Goal: Find specific page/section: Find specific page/section

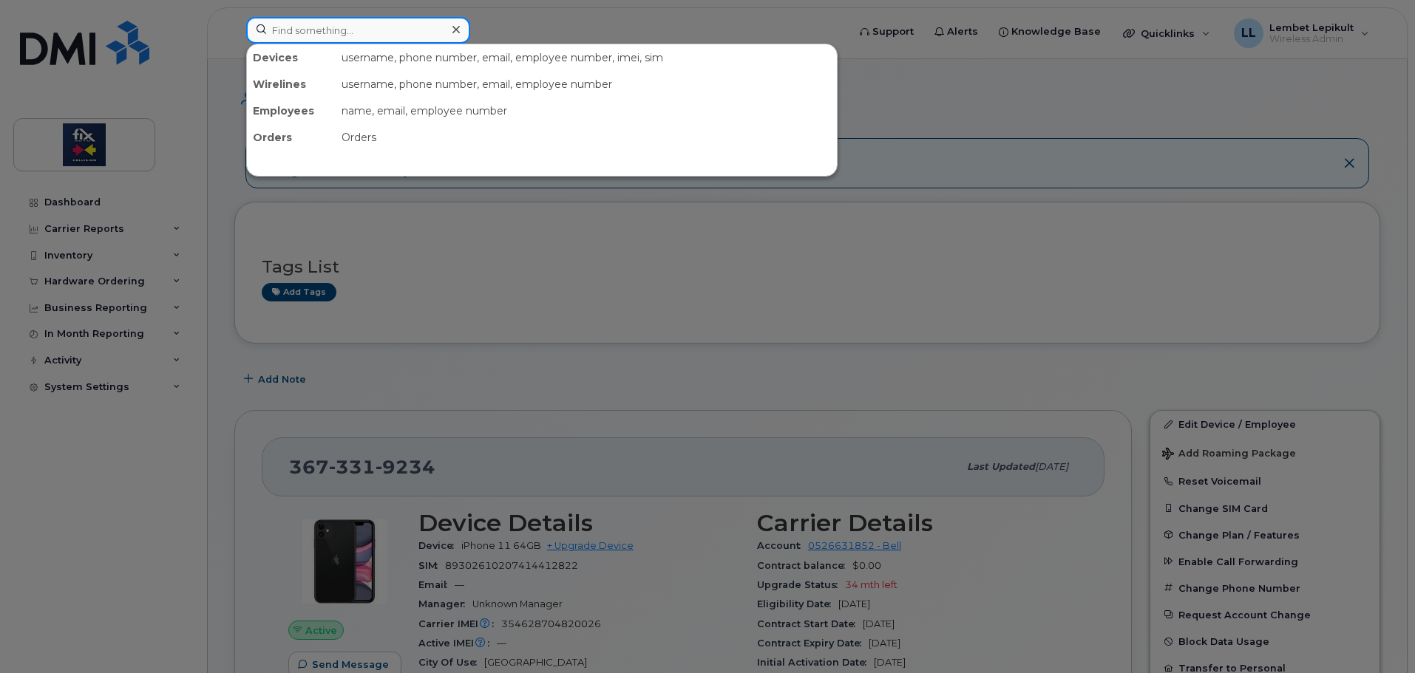
click at [339, 34] on input at bounding box center [358, 30] width 224 height 27
type input "pelletier"
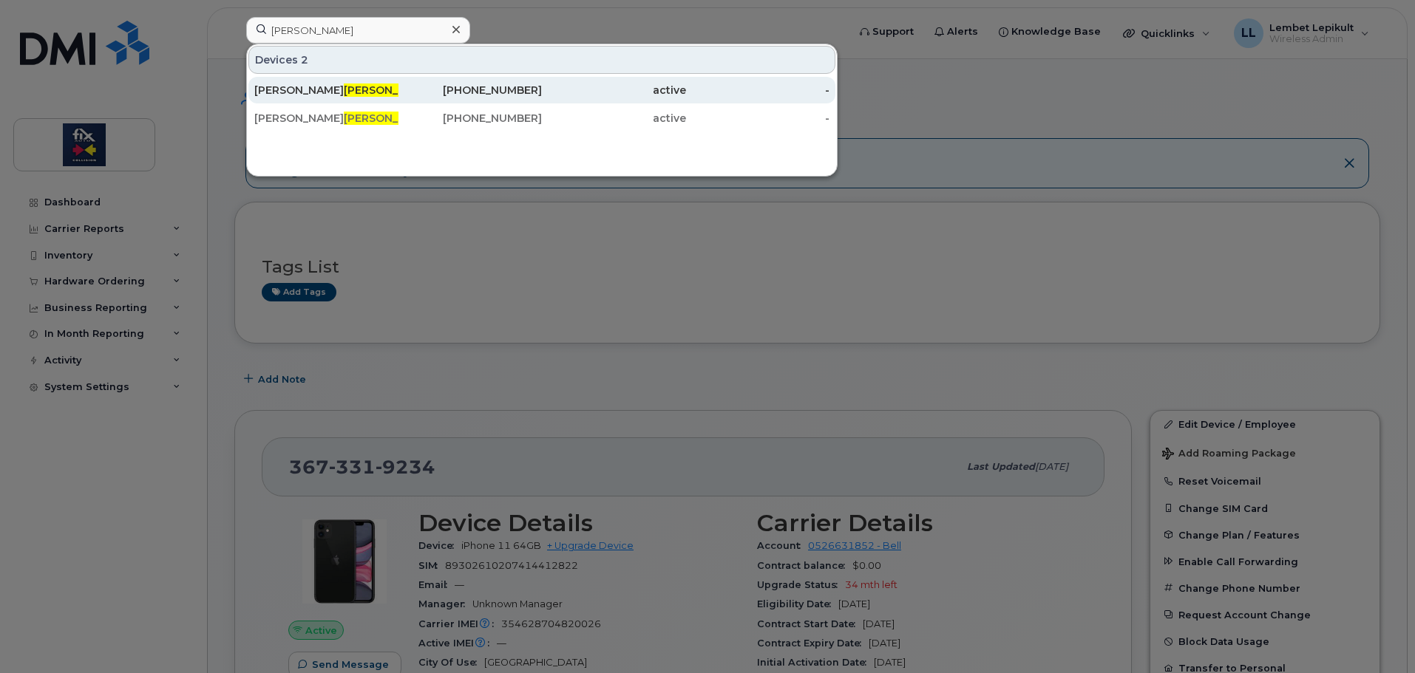
click at [341, 97] on div "Jean-Philippe Pelletier" at bounding box center [326, 90] width 144 height 15
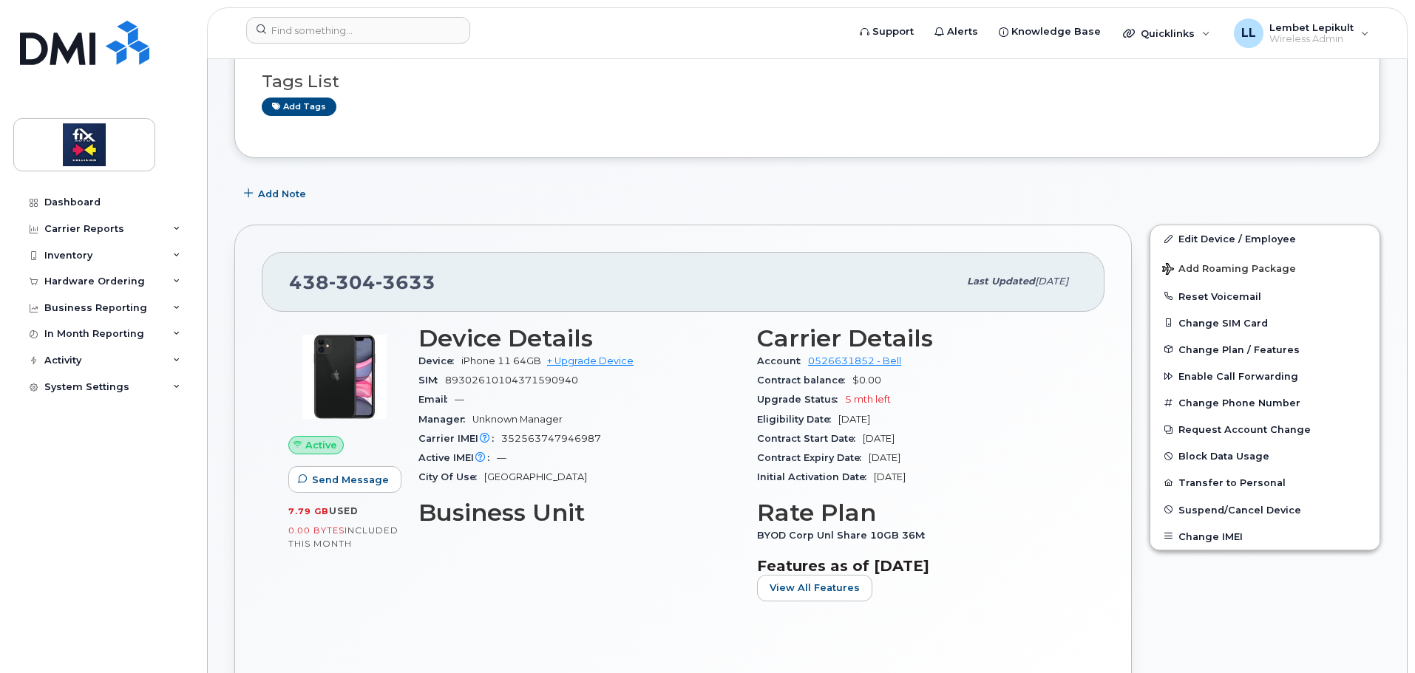
scroll to position [222, 0]
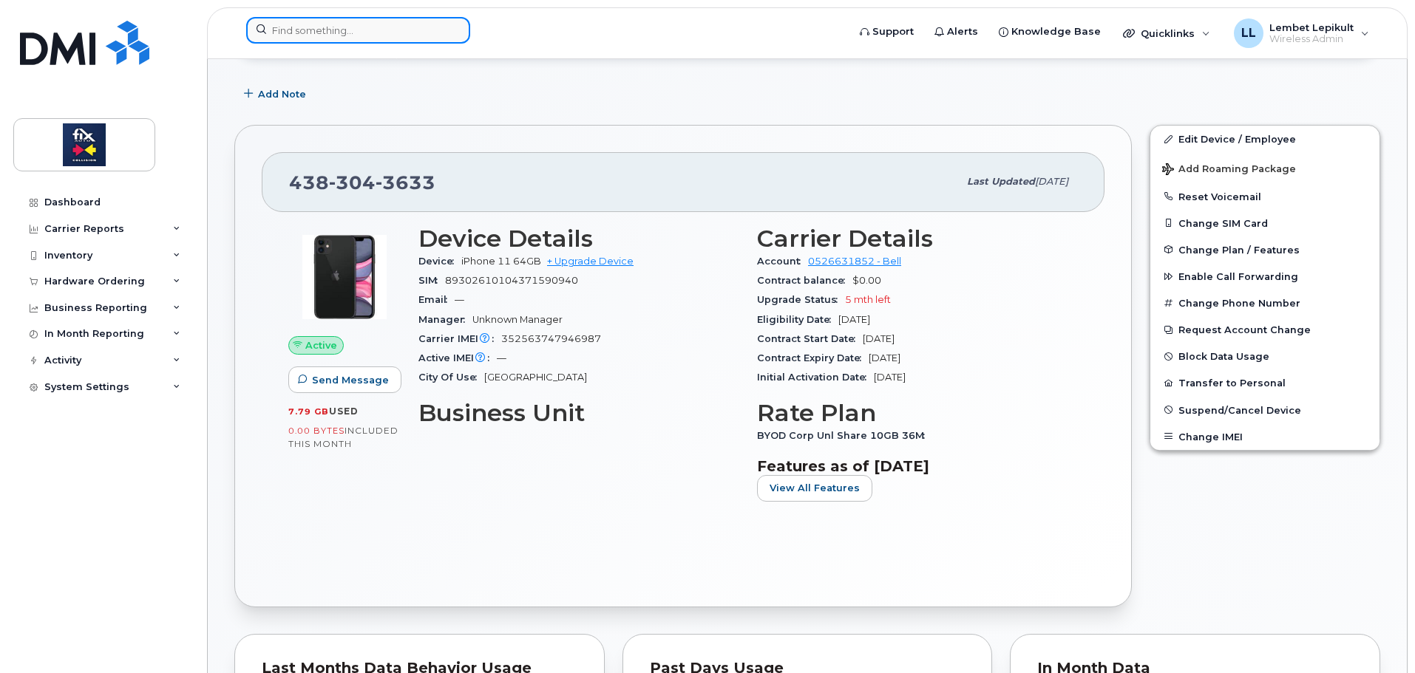
click at [348, 40] on input at bounding box center [358, 30] width 224 height 27
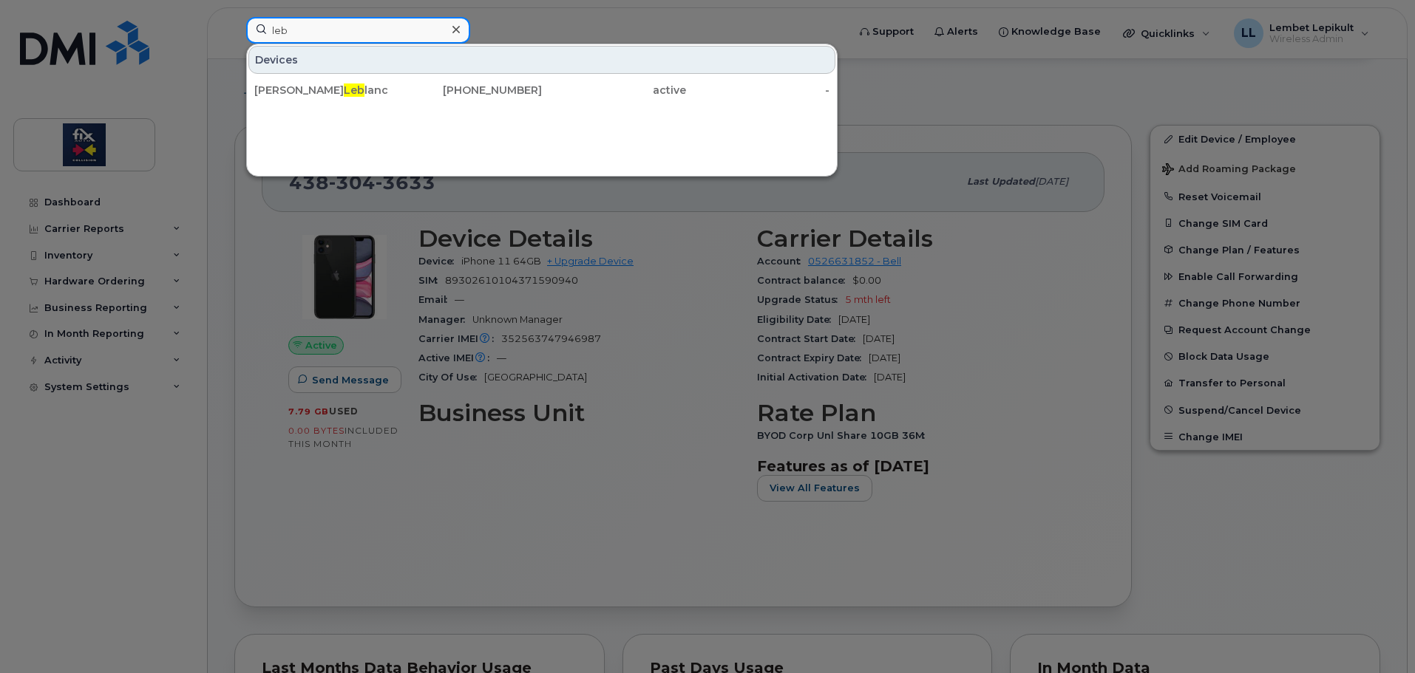
type input "leb"
click at [458, 25] on icon at bounding box center [455, 30] width 7 height 12
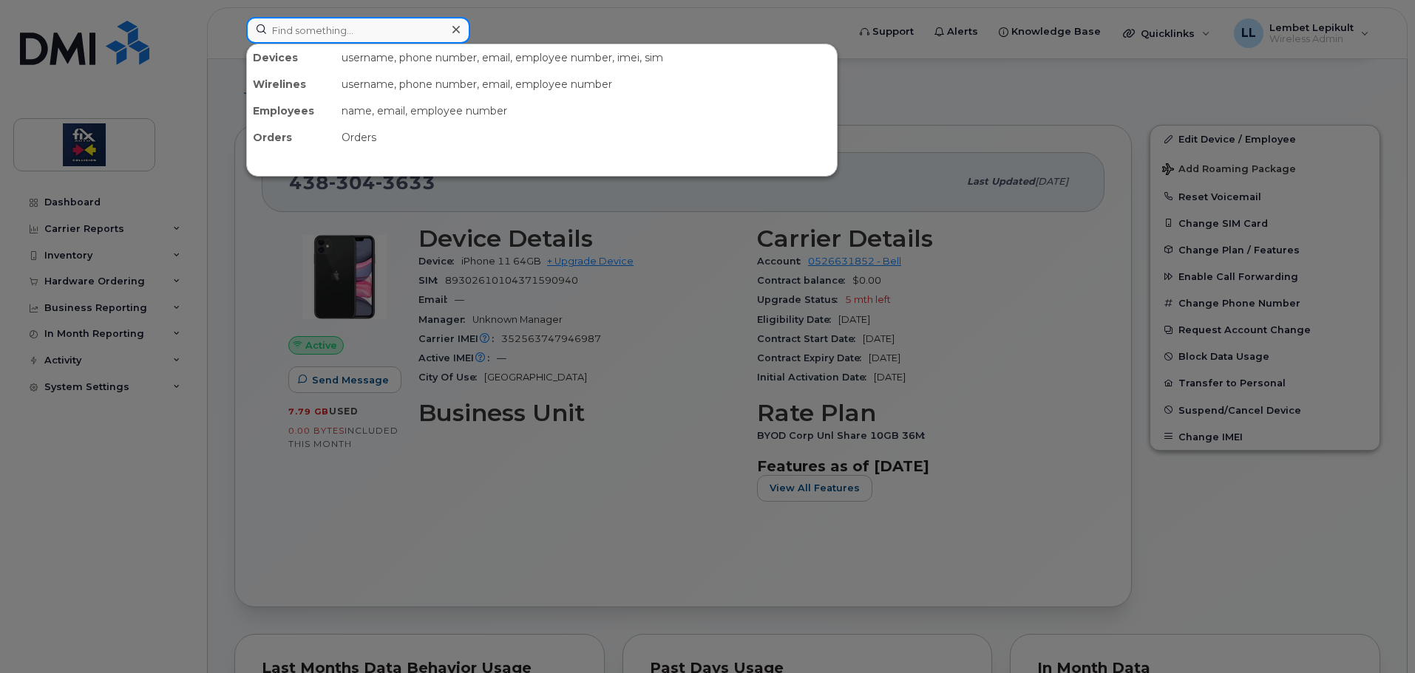
click at [363, 34] on input at bounding box center [358, 30] width 224 height 27
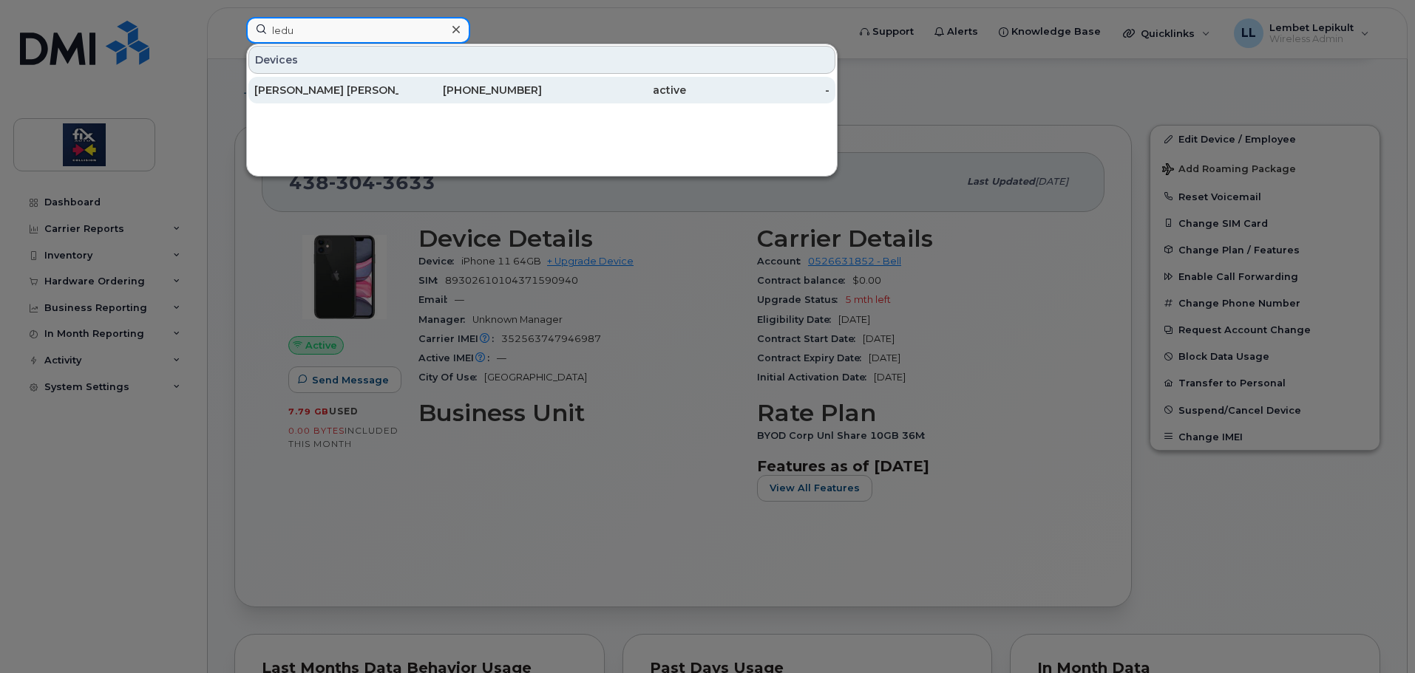
type input "ledu"
click at [316, 84] on div "Anne Marie Ledu c" at bounding box center [326, 90] width 144 height 15
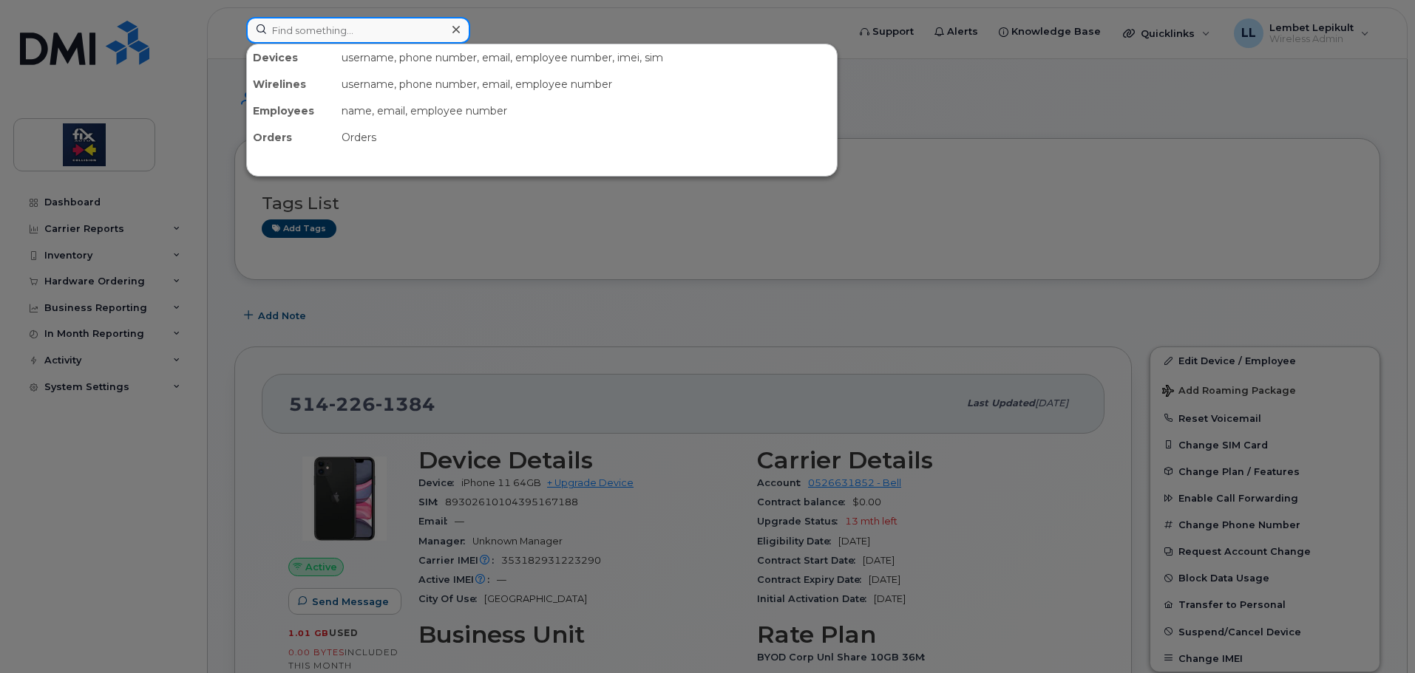
click at [365, 28] on input at bounding box center [358, 30] width 224 height 27
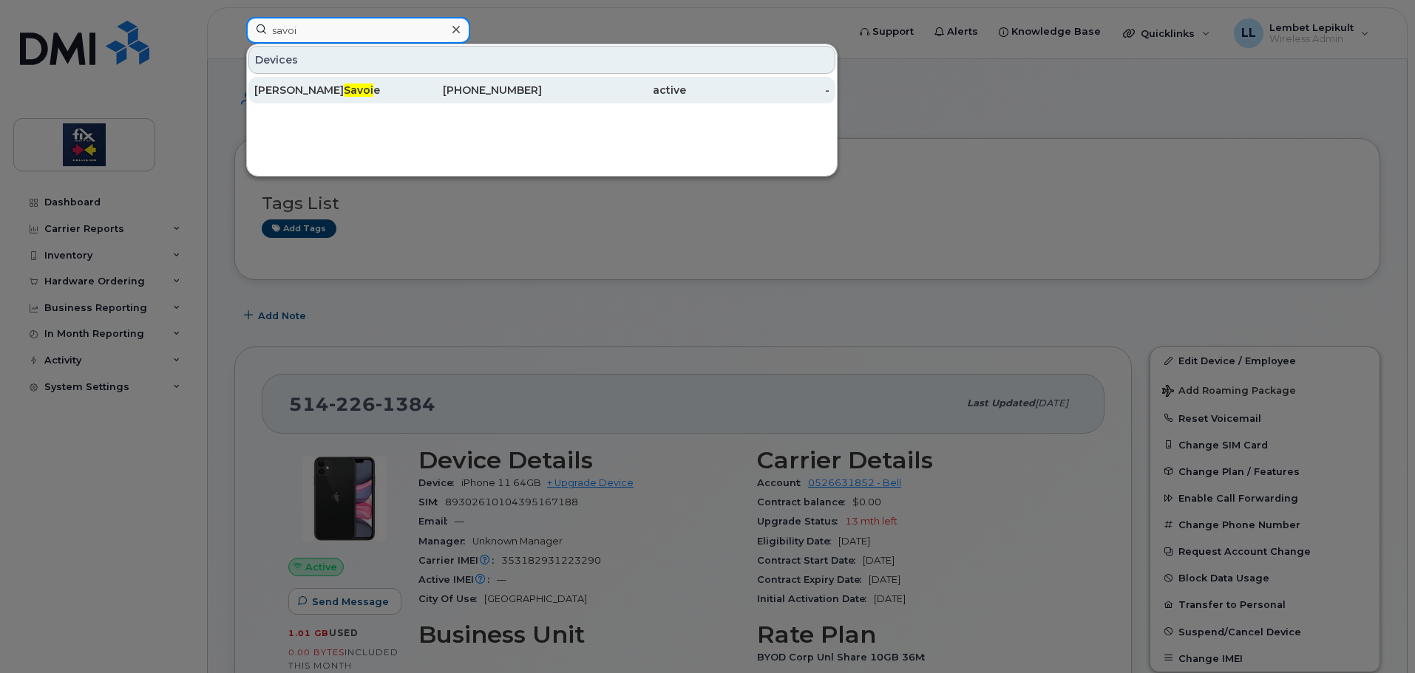
type input "savoi"
click at [344, 87] on span "Savoi" at bounding box center [359, 90] width 30 height 13
